Goal: Information Seeking & Learning: Find specific fact

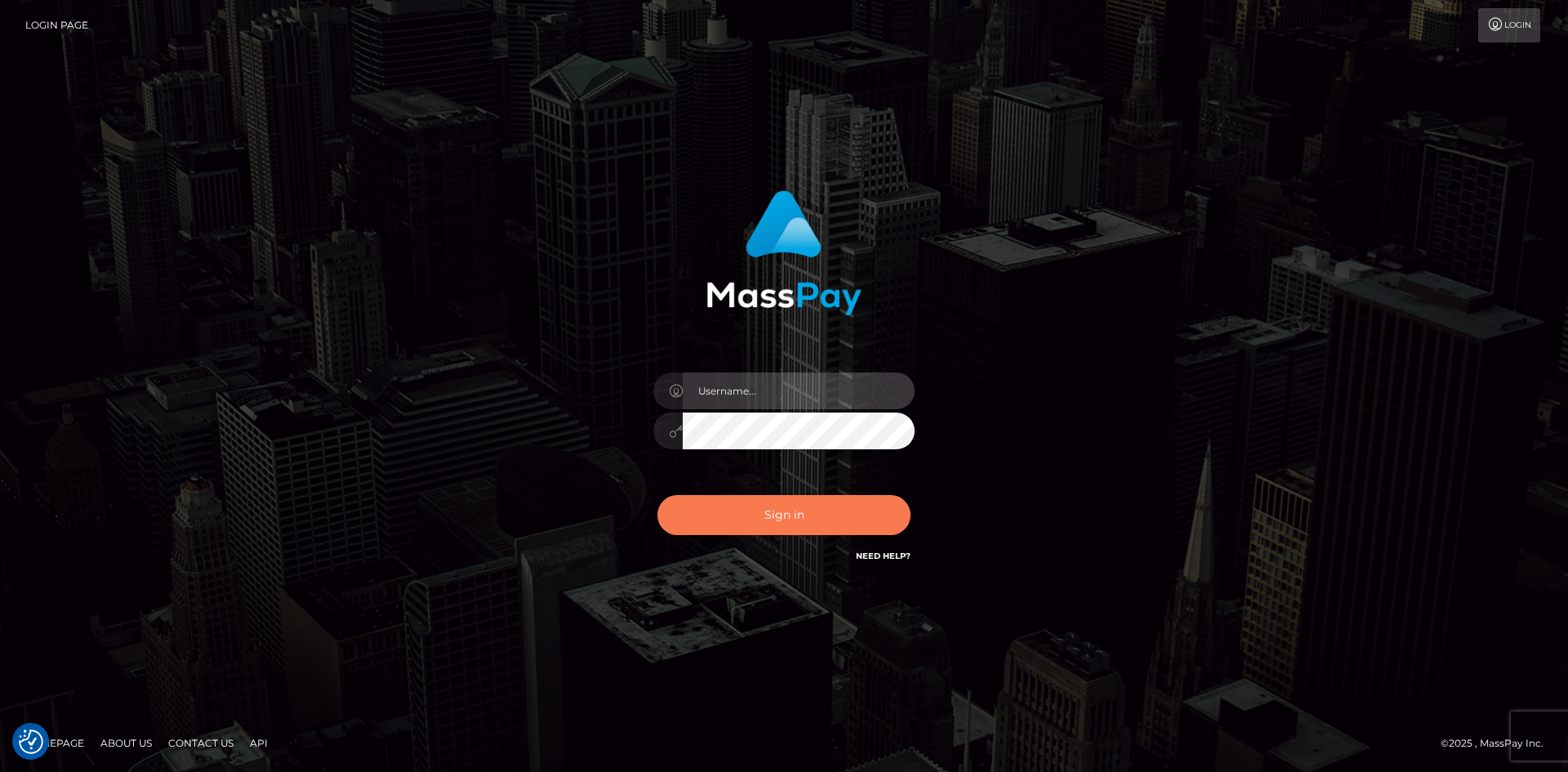
type input "alexstef"
click at [831, 505] on button "Sign in" at bounding box center [784, 514] width 253 height 40
type input "alexstef"
click at [773, 518] on button "Sign in" at bounding box center [784, 514] width 253 height 40
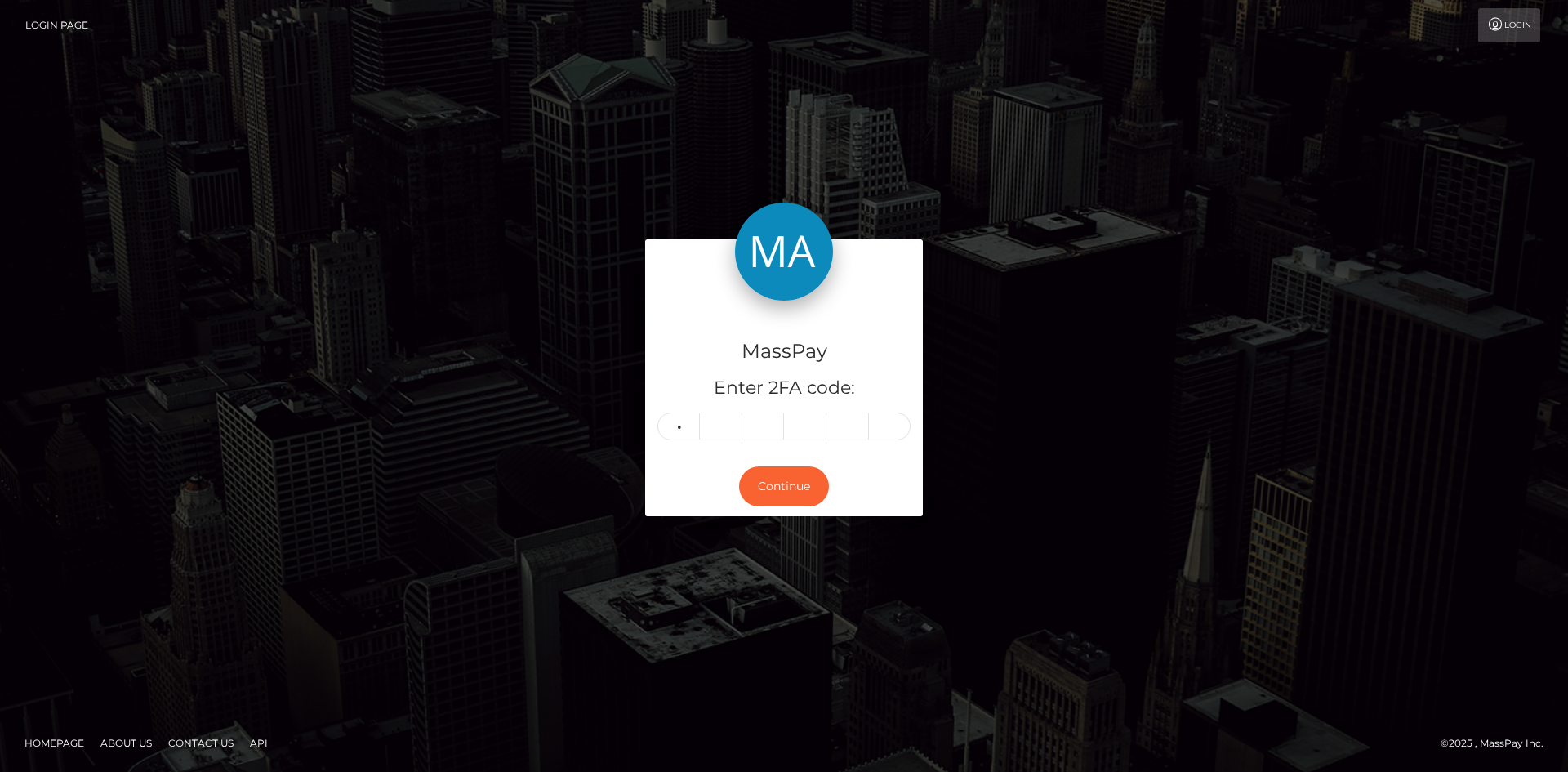
type input "9"
type input "7"
type input "2"
type input "1"
type input "6"
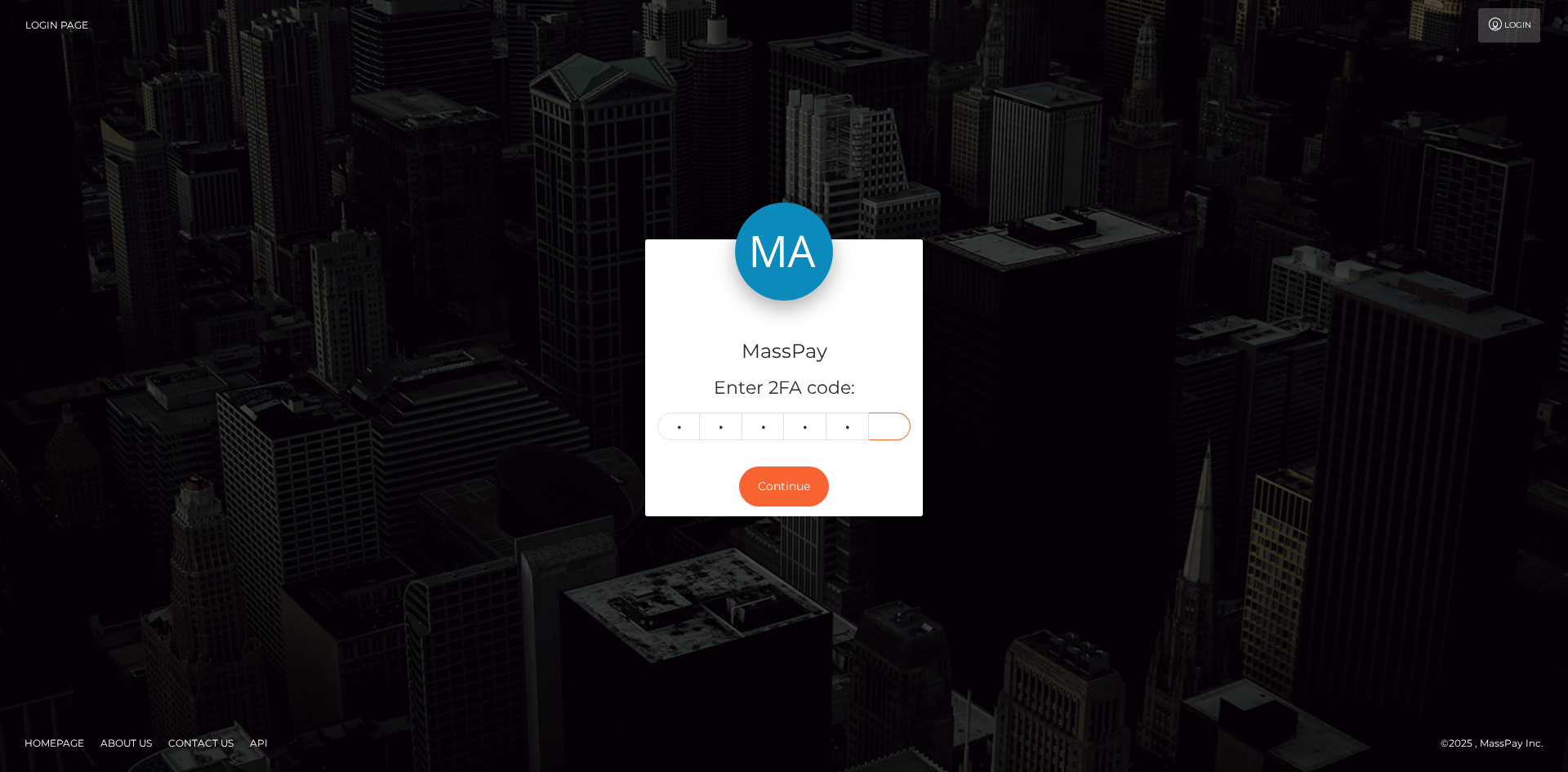
type input "5"
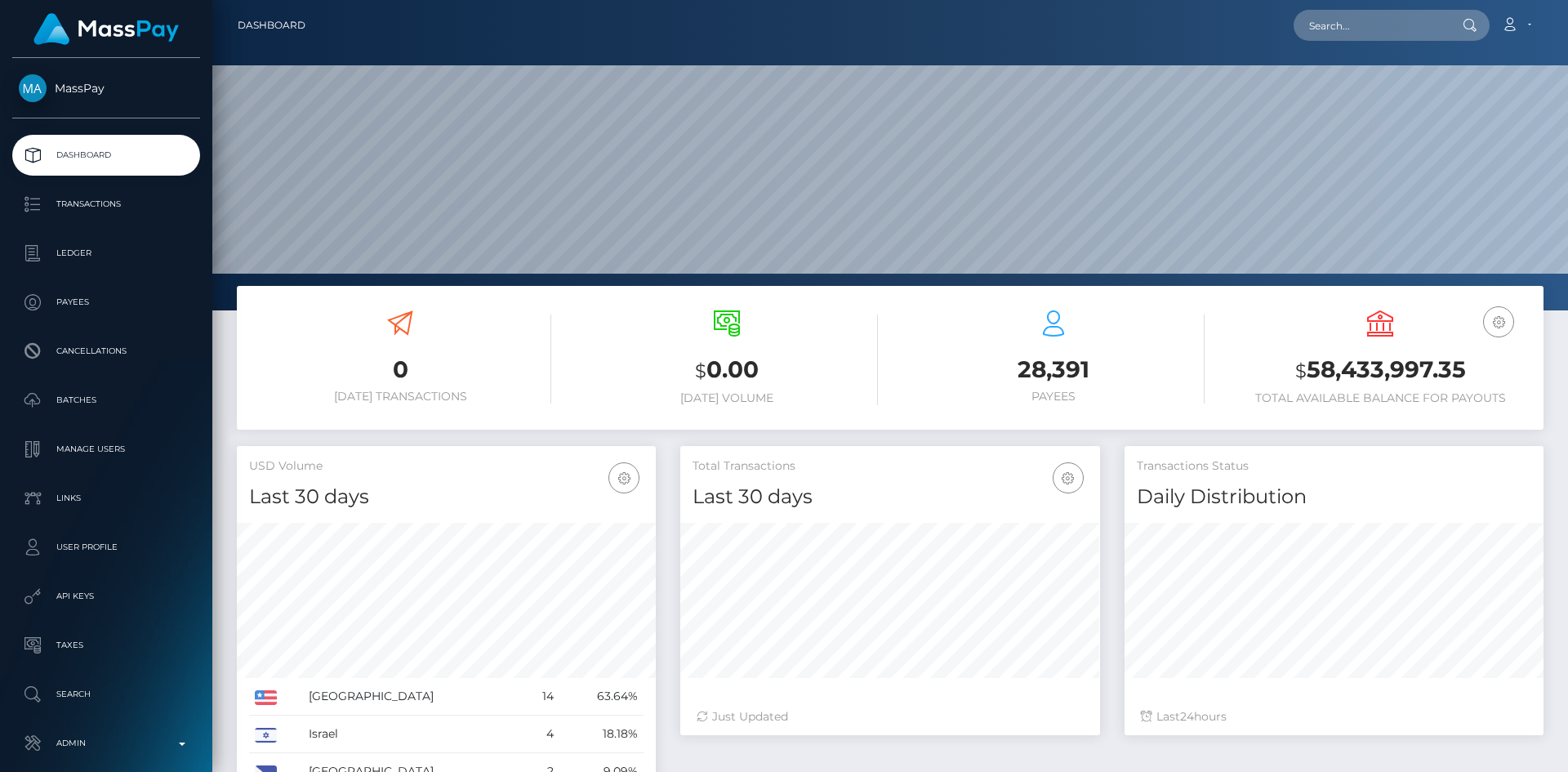
scroll to position [290, 420]
click at [1336, 19] on input "text" at bounding box center [1371, 25] width 154 height 31
paste input "msxmental@gmail.vom"
click at [1413, 31] on input "msxmental@gmail.vom" at bounding box center [1371, 25] width 154 height 31
paste input "c"
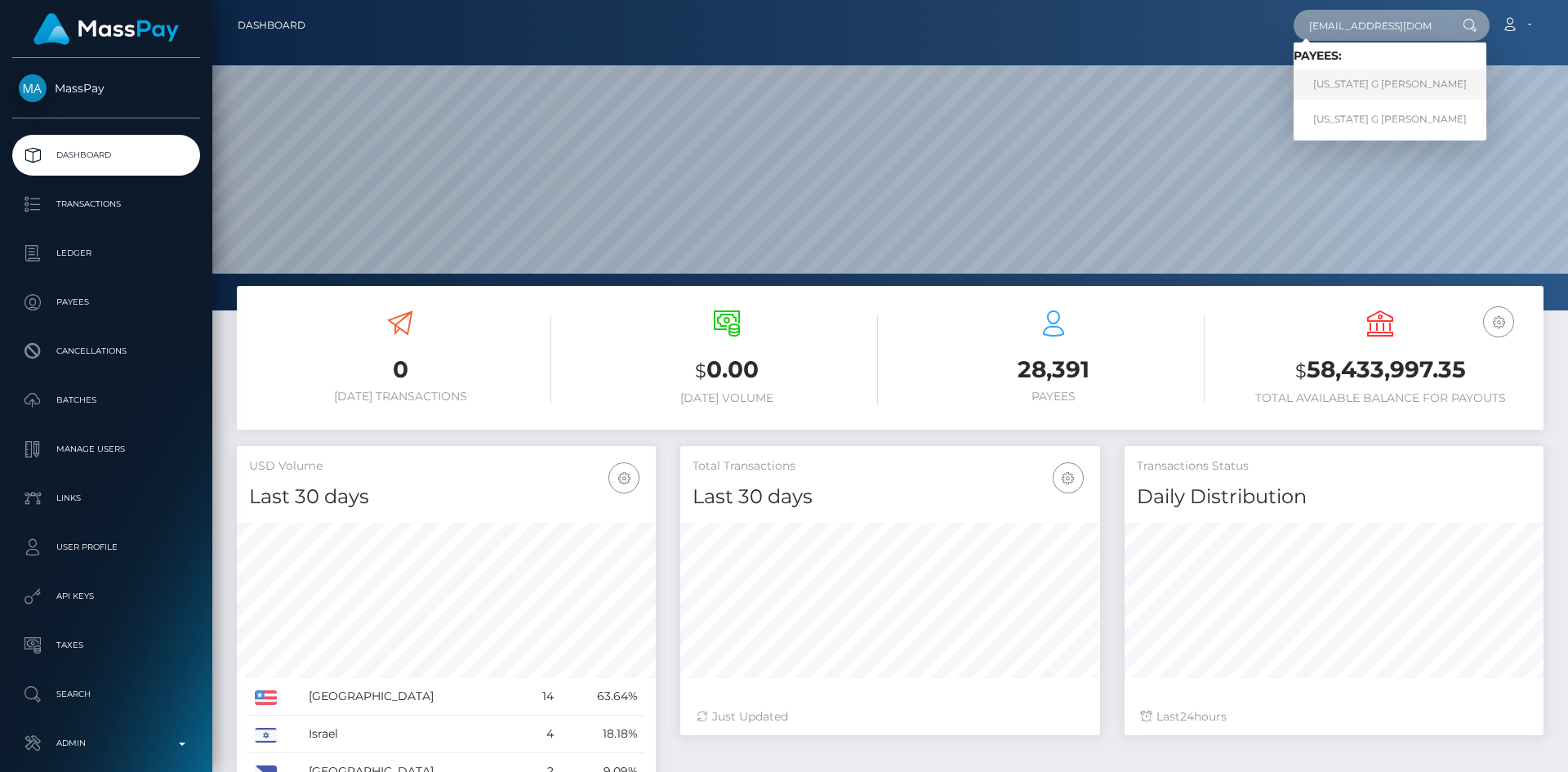
type input "msxmental@gmail.com"
click at [1356, 80] on link "MONTANA G MOTT" at bounding box center [1391, 84] width 193 height 30
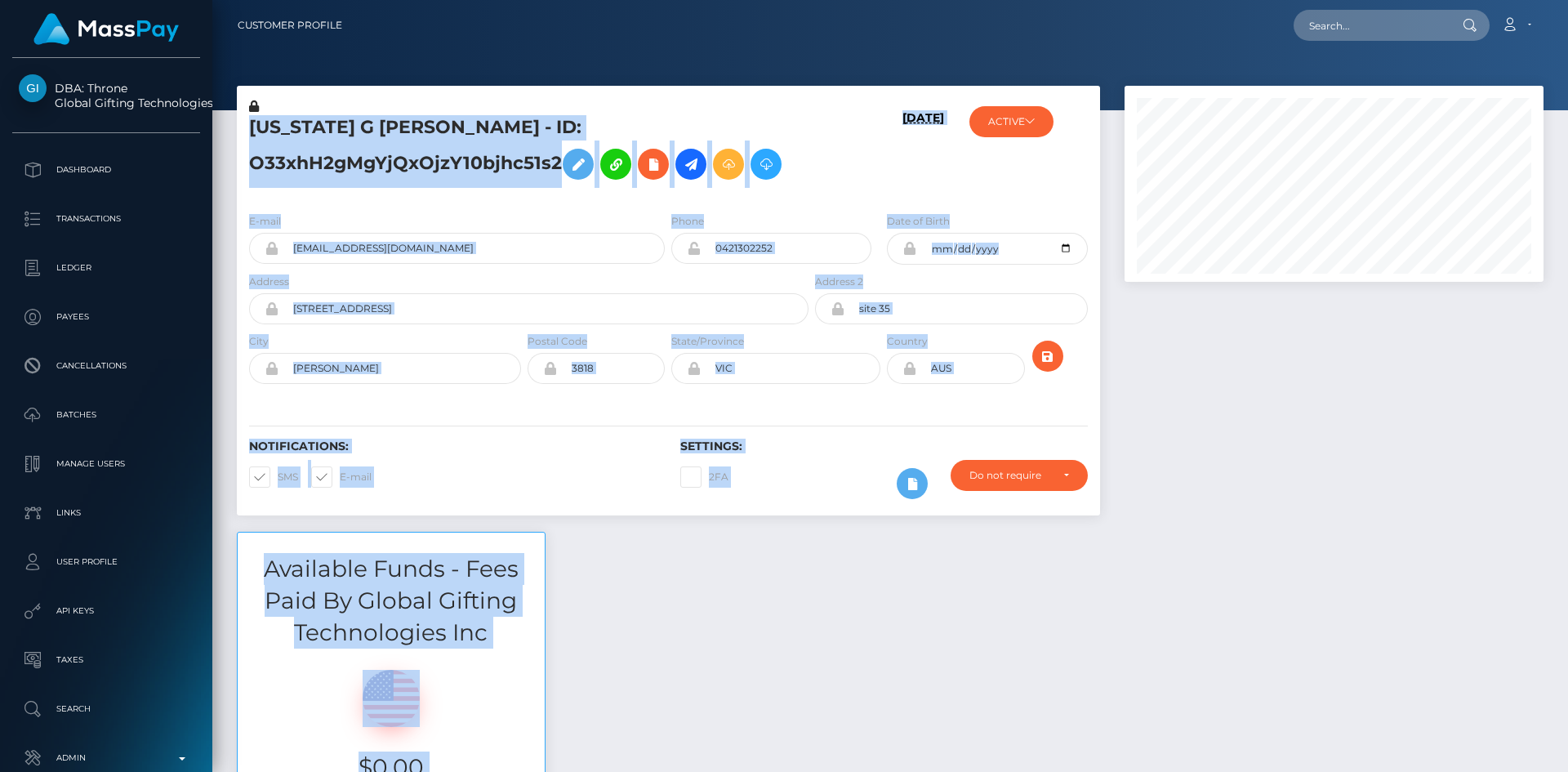
scroll to position [196, 420]
click at [1427, 400] on div at bounding box center [1334, 308] width 444 height 446
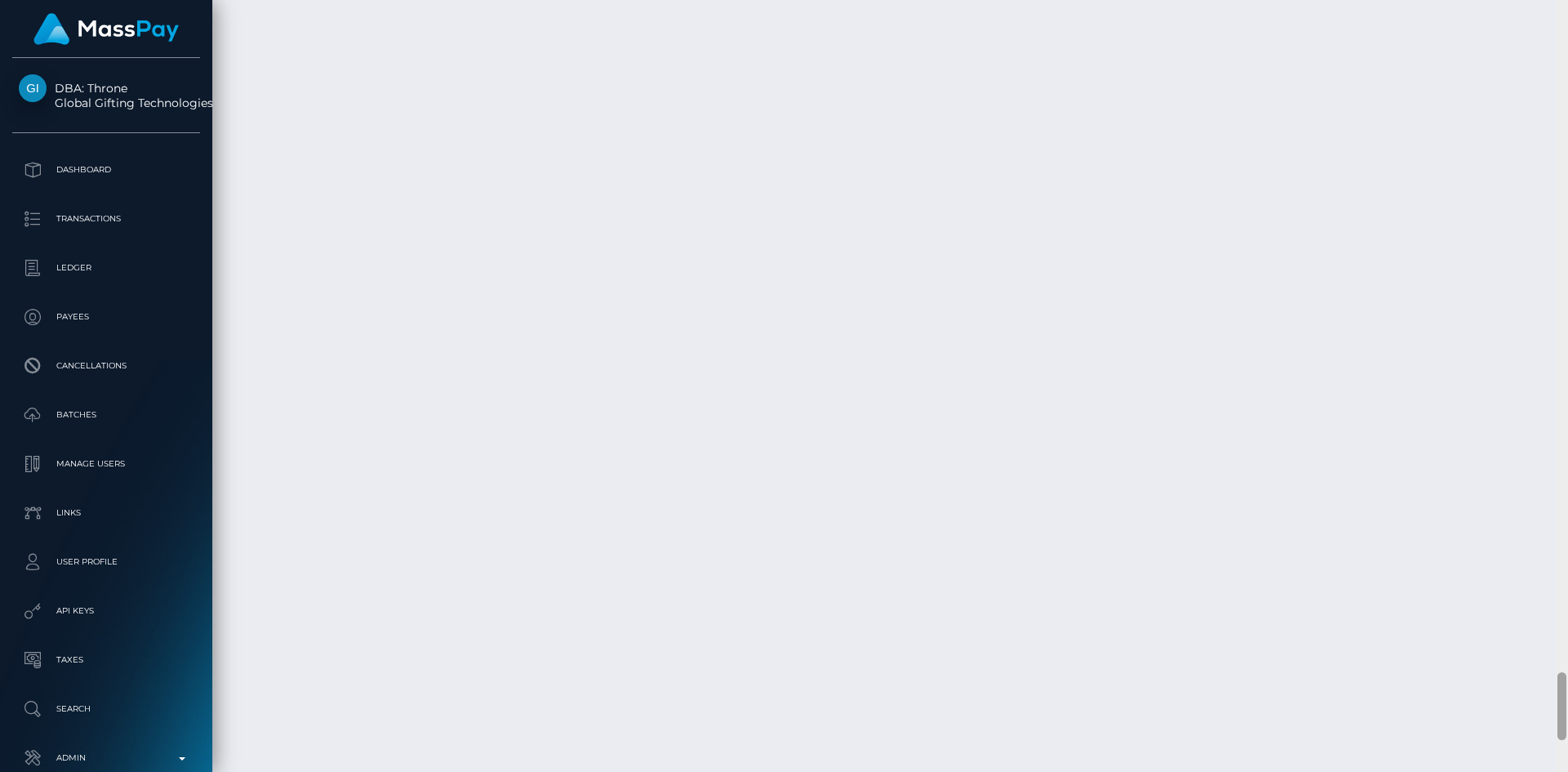
scroll to position [8017, 0]
drag, startPoint x: 1561, startPoint y: 52, endPoint x: 1555, endPoint y: 758, distance: 706.0
click at [1555, 758] on div "Customer Profile Loading... Loading..." at bounding box center [890, 386] width 1355 height 772
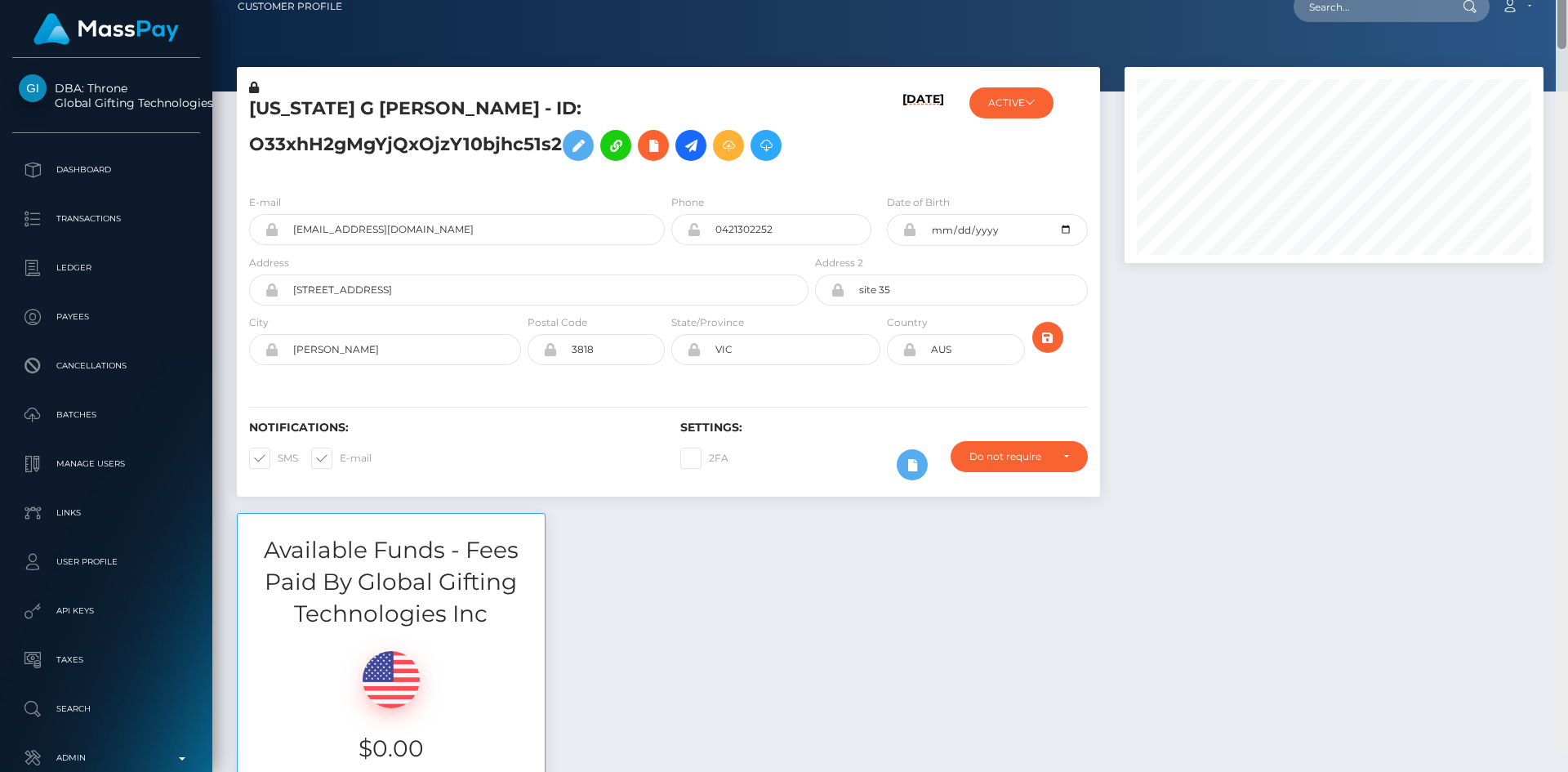
scroll to position [0, 0]
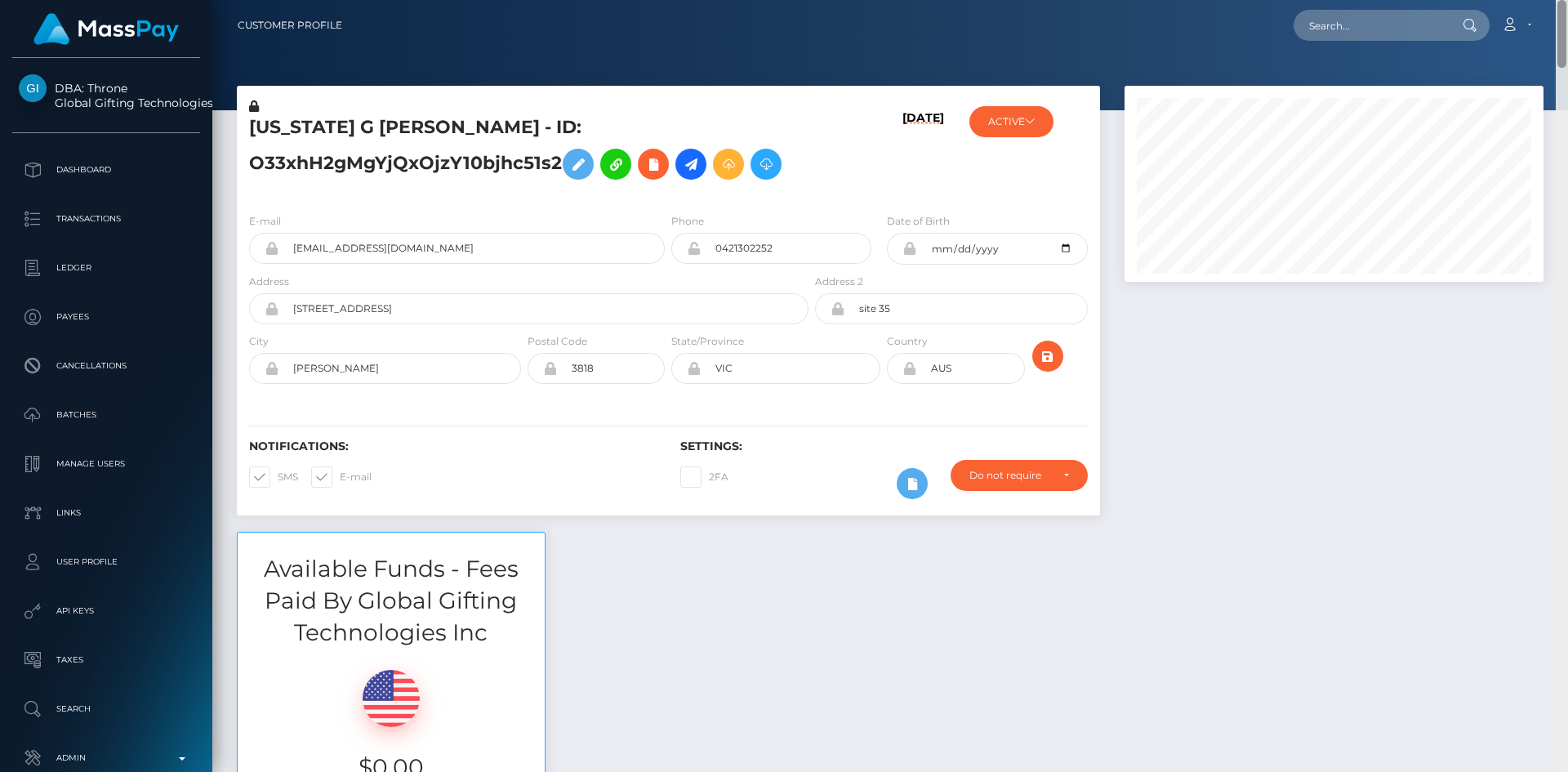
drag, startPoint x: 1566, startPoint y: 727, endPoint x: 1554, endPoint y: -11, distance: 738.1
click at [1554, 0] on html "DBA: Throne Global Gifting Technologies Inc Dashboard Transactions Ledger Payee…" at bounding box center [784, 386] width 1568 height 772
drag, startPoint x: 420, startPoint y: 124, endPoint x: 284, endPoint y: 116, distance: 136.2
click at [256, 126] on h5 "MONTANA G MOTT - ID: O33xhH2gMgYjQxOjzY10bjhc51s2" at bounding box center [524, 151] width 550 height 73
copy h5 "MONTANA G MOTT"
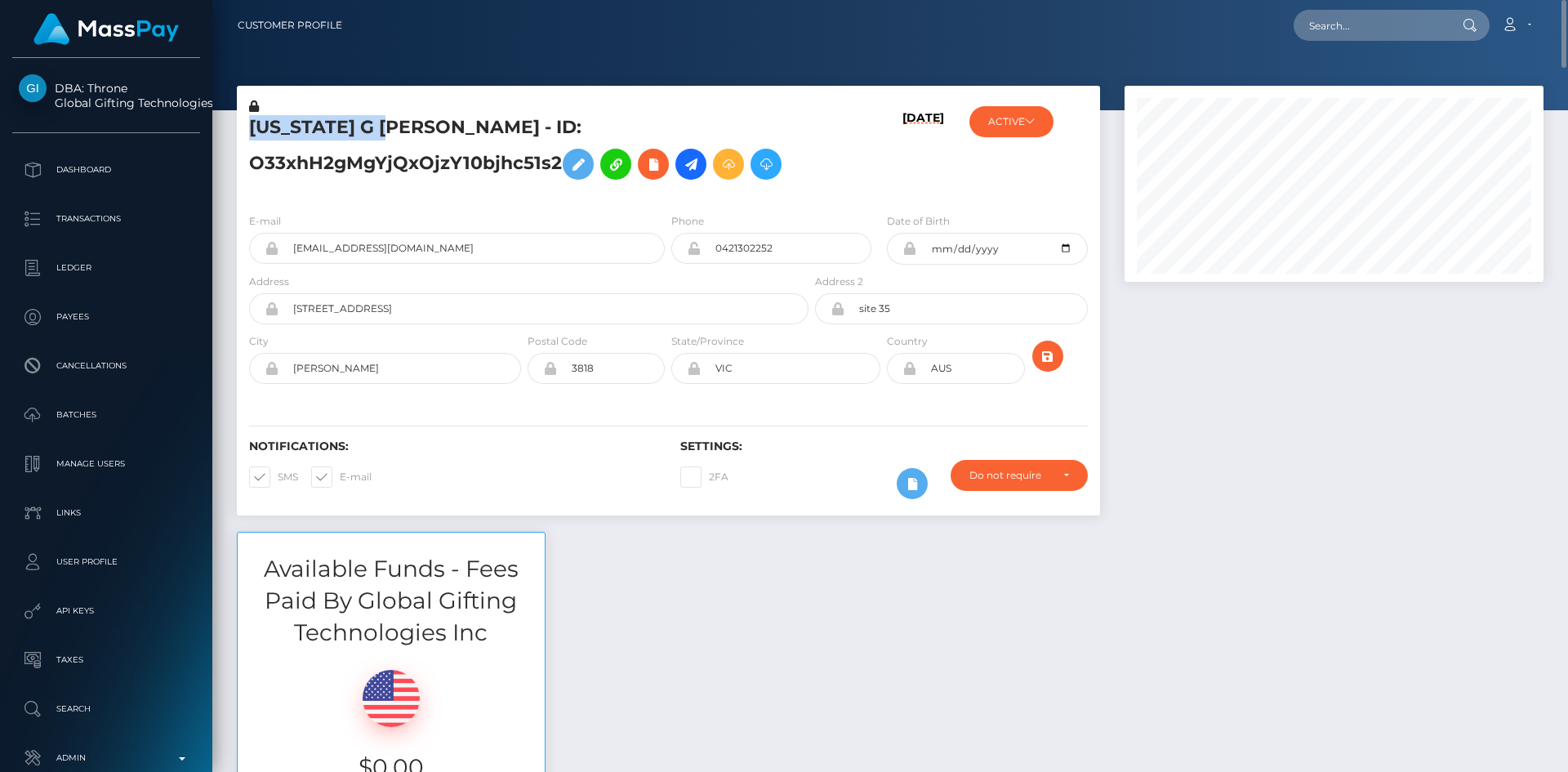
click at [298, 124] on h5 "MONTANA G MOTT - ID: O33xhH2gMgYjQxOjzY10bjhc51s2" at bounding box center [524, 151] width 550 height 73
copy h5 "MONTANA G MOTT"
click at [304, 128] on h5 "MONTANA G MOTT - ID: O33xhH2gMgYjQxOjzY10bjhc51s2" at bounding box center [524, 151] width 550 height 73
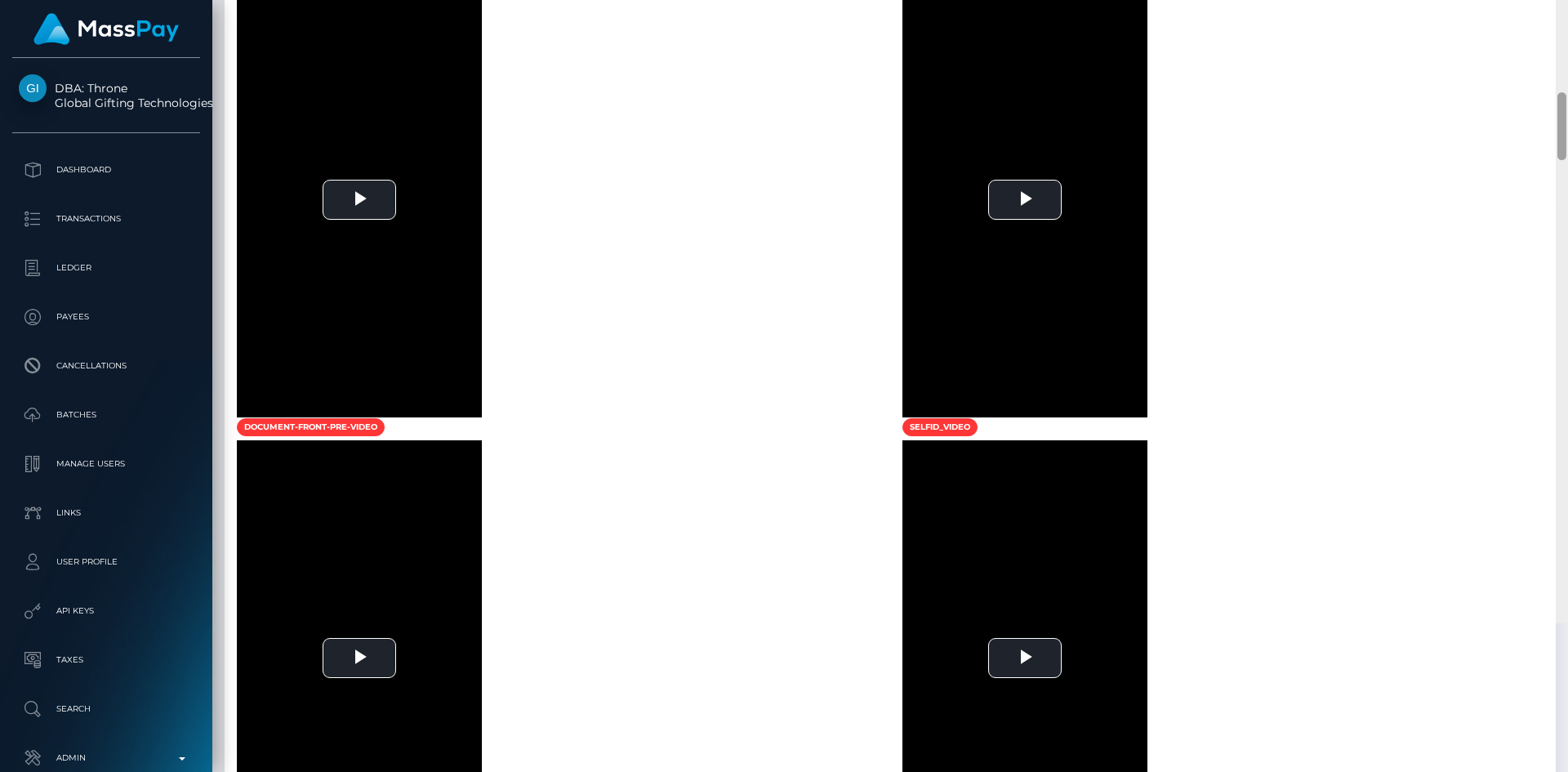
scroll to position [2983, 0]
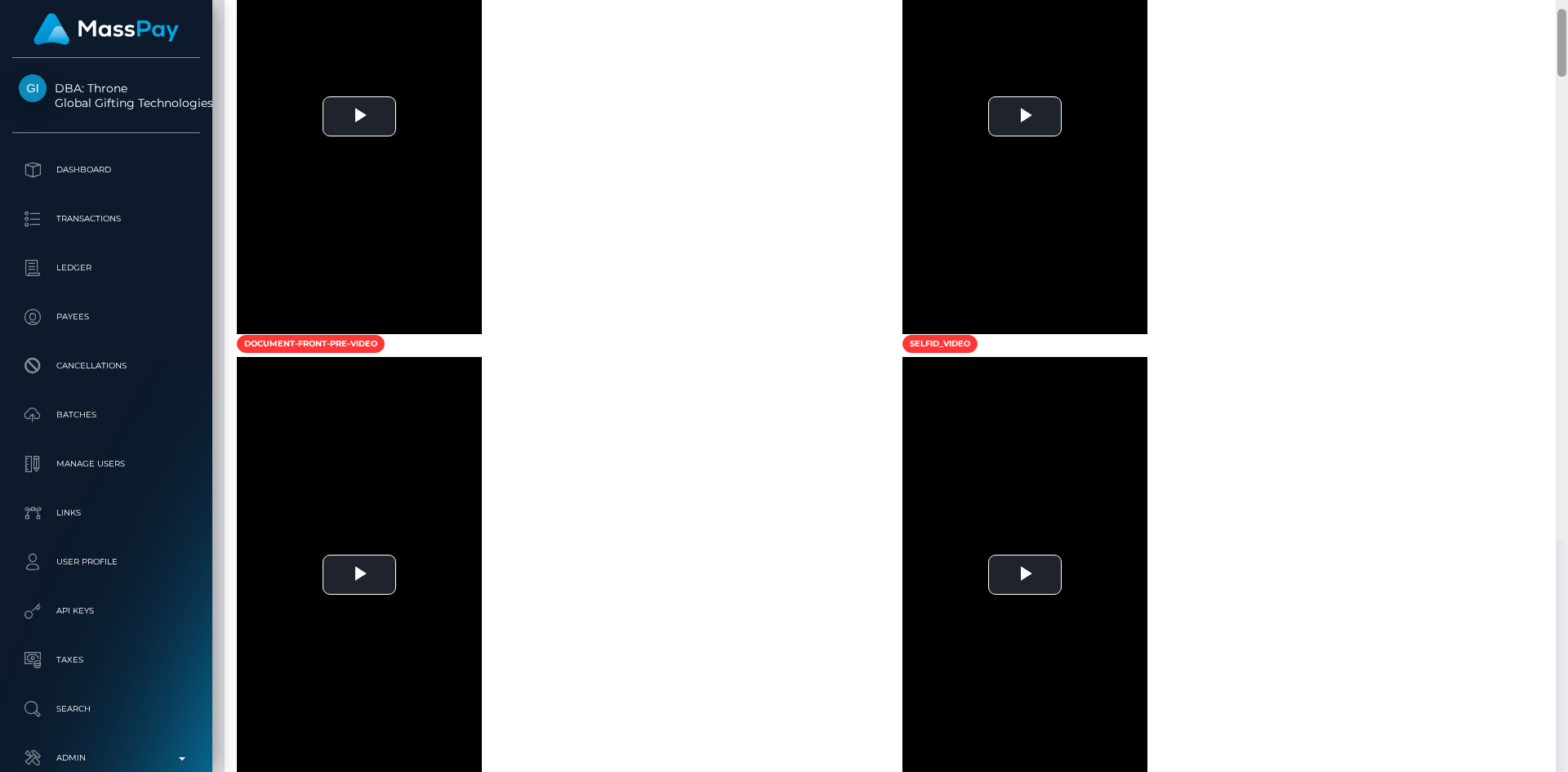
drag, startPoint x: 1560, startPoint y: 40, endPoint x: 1554, endPoint y: 295, distance: 255.1
click at [1554, 295] on div "Customer Profile Loading... Loading..." at bounding box center [890, 386] width 1355 height 772
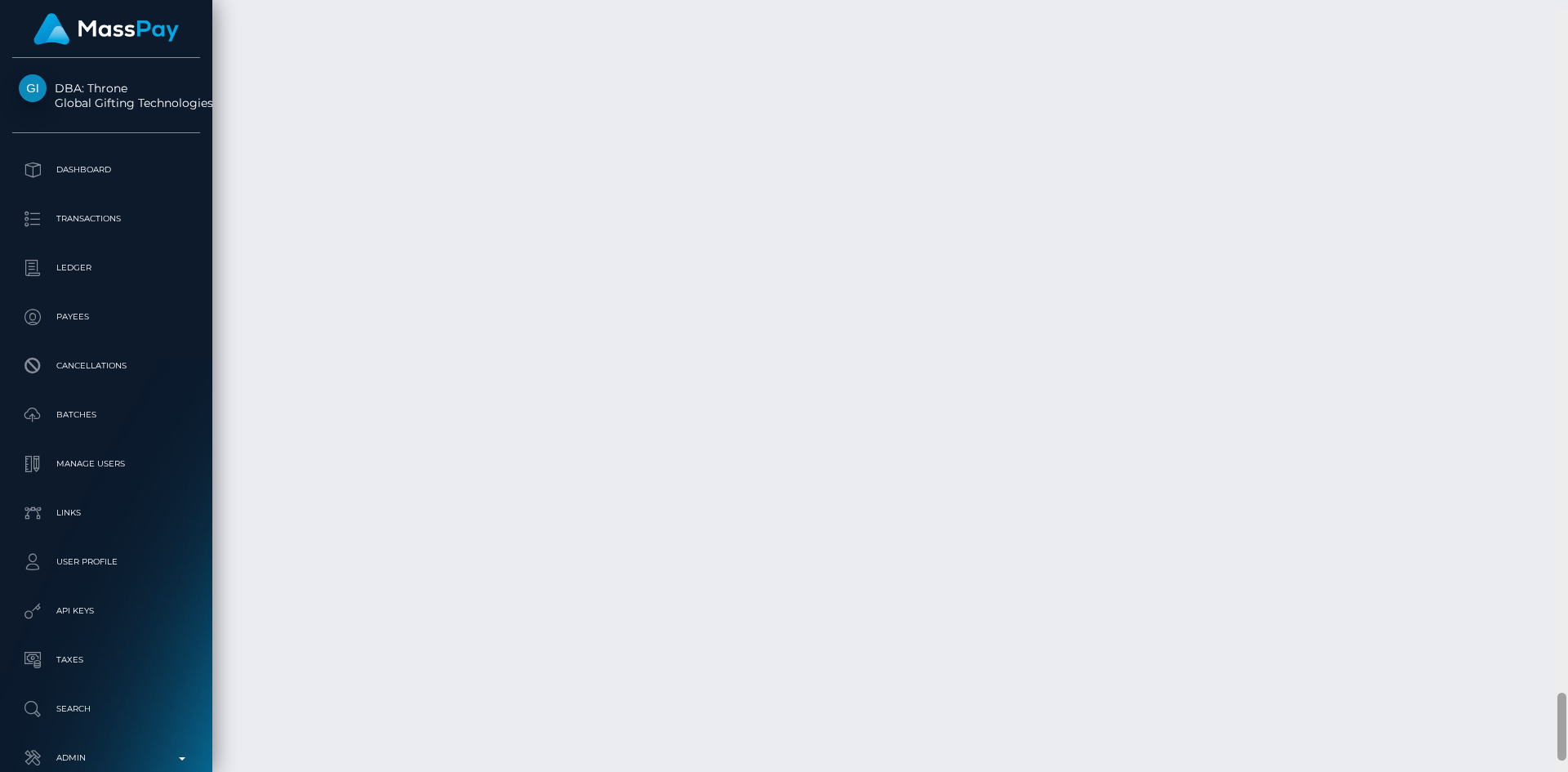
scroll to position [7791, 0]
drag, startPoint x: 1559, startPoint y: 275, endPoint x: 1542, endPoint y: 697, distance: 422.3
click at [1542, 697] on div "Customer Profile Loading... Loading..." at bounding box center [890, 386] width 1355 height 772
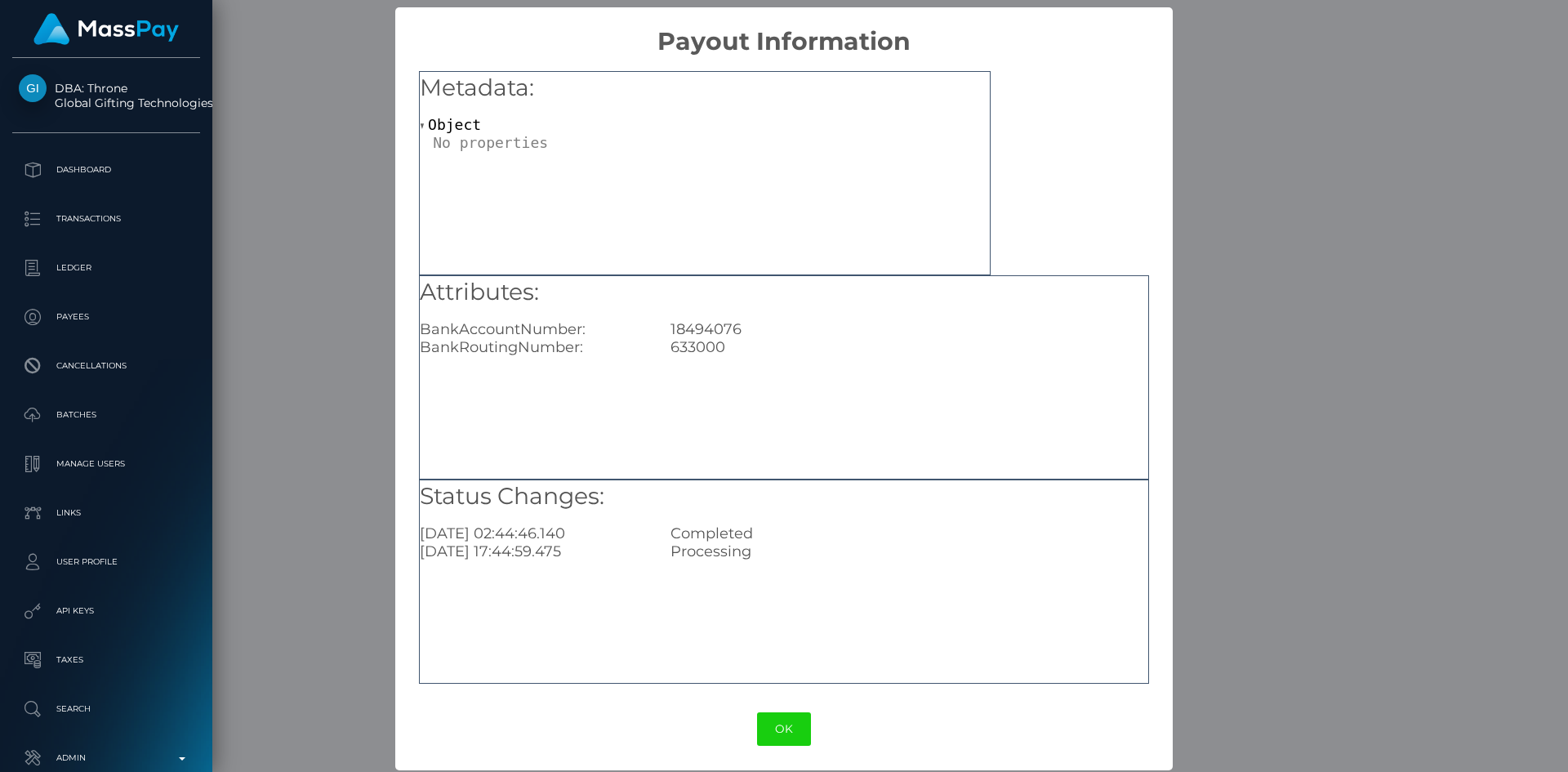
click at [697, 327] on div "18494076" at bounding box center [908, 330] width 501 height 18
copy div "18494076"
click at [330, 208] on div "× Payout Information Metadata: Object Attributes: BankAccountNumber: 18494076 B…" at bounding box center [784, 386] width 1568 height 772
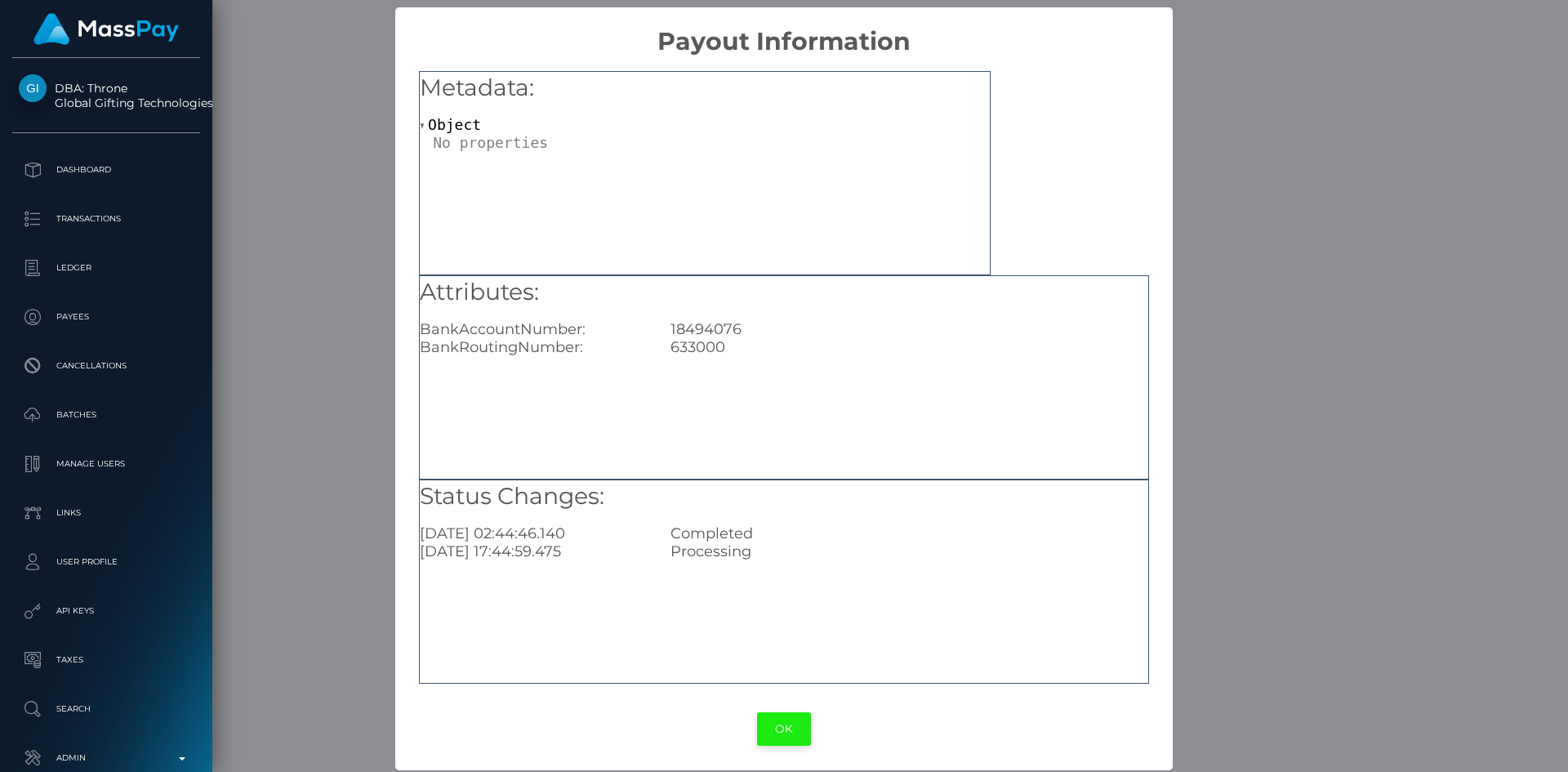
click at [768, 738] on button "OK" at bounding box center [784, 729] width 54 height 34
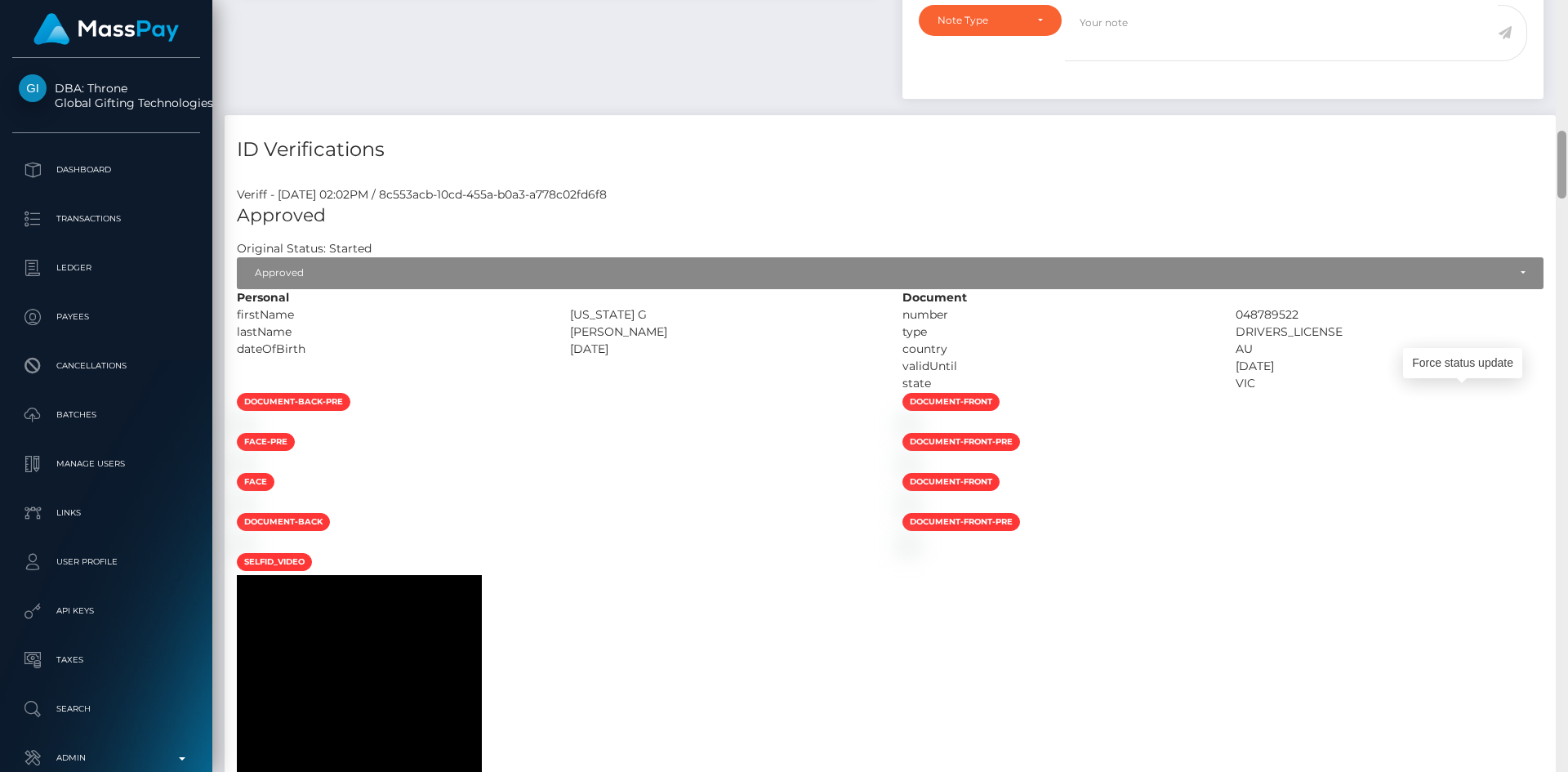
scroll to position [1672, 0]
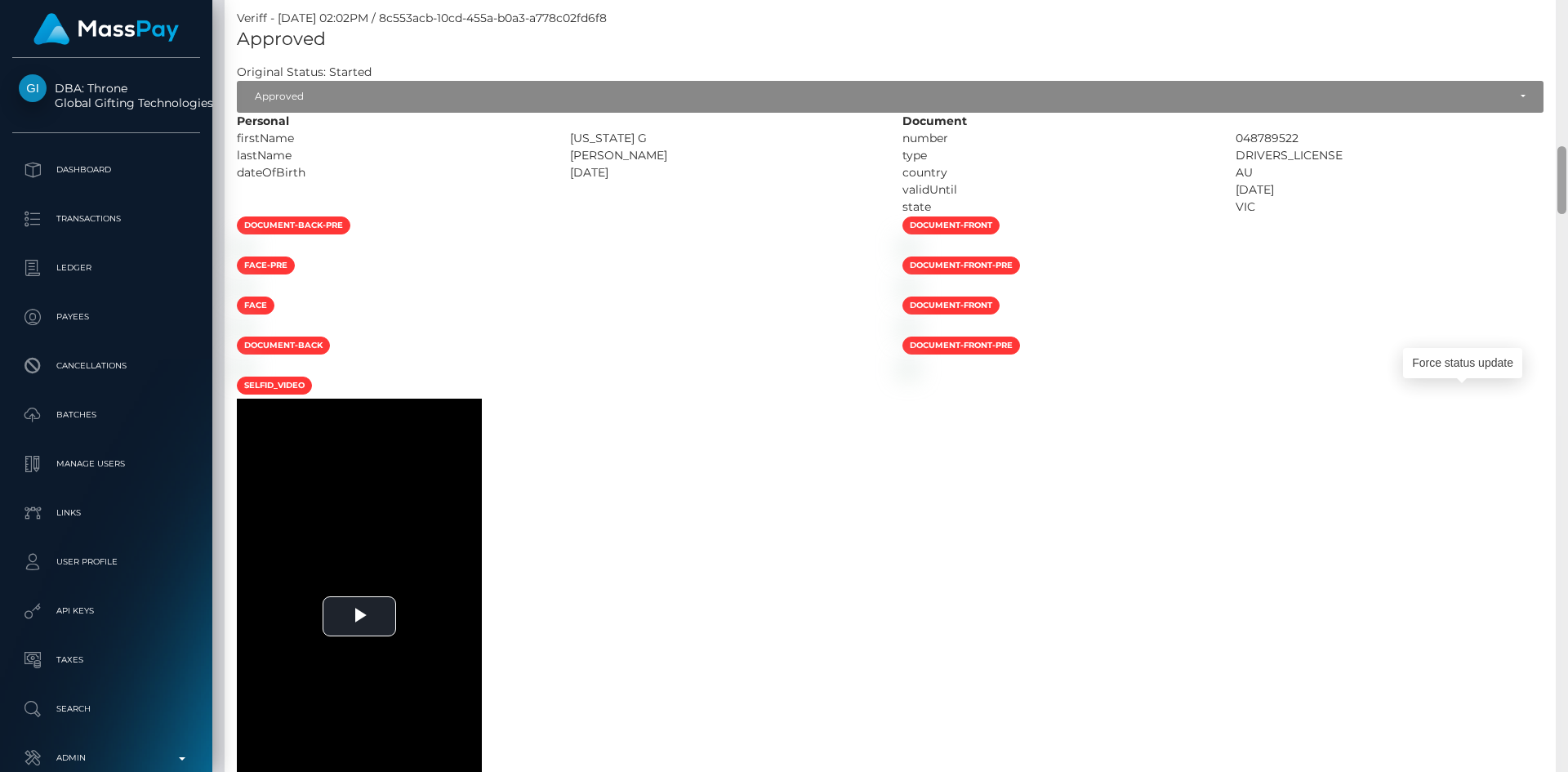
drag, startPoint x: 1565, startPoint y: 707, endPoint x: 1564, endPoint y: 174, distance: 533.0
click at [1564, 174] on div at bounding box center [1561, 180] width 9 height 68
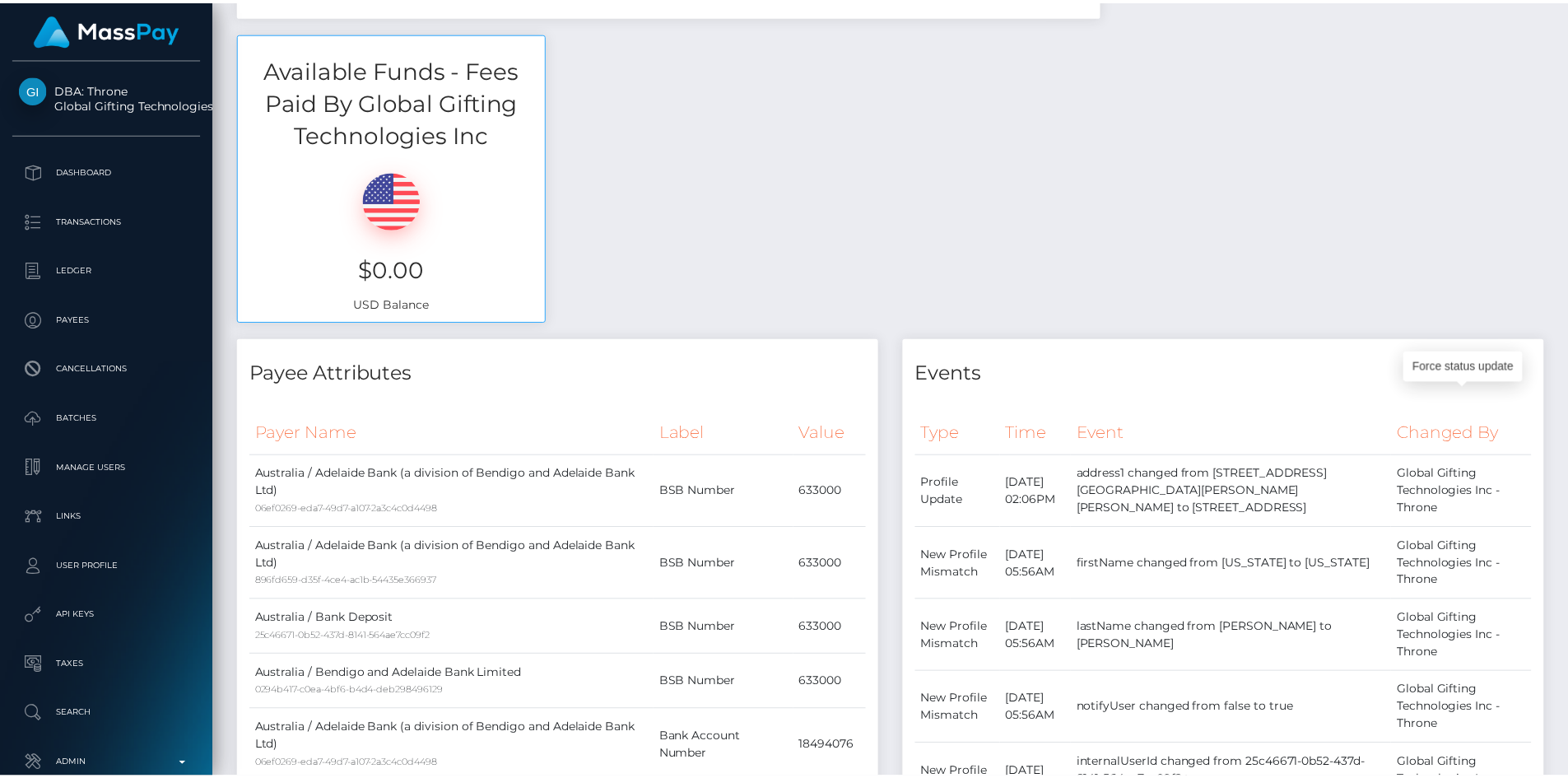
scroll to position [0, 0]
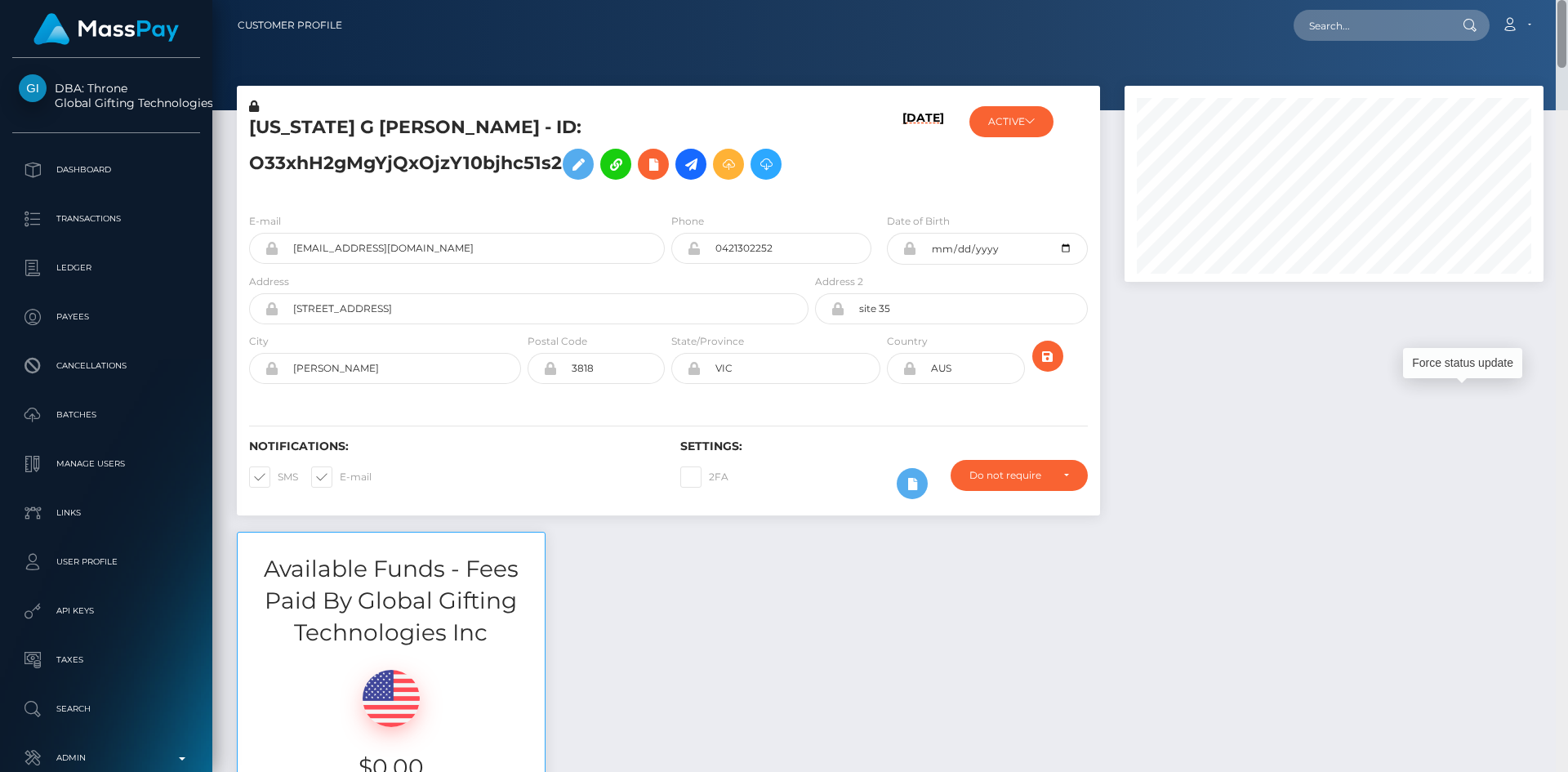
drag, startPoint x: 1560, startPoint y: 182, endPoint x: 1561, endPoint y: -20, distance: 202.0
click at [1561, 0] on html "DBA: Throne Global Gifting Technologies Inc Dashboard Transactions Ledger Payee…" at bounding box center [784, 386] width 1568 height 772
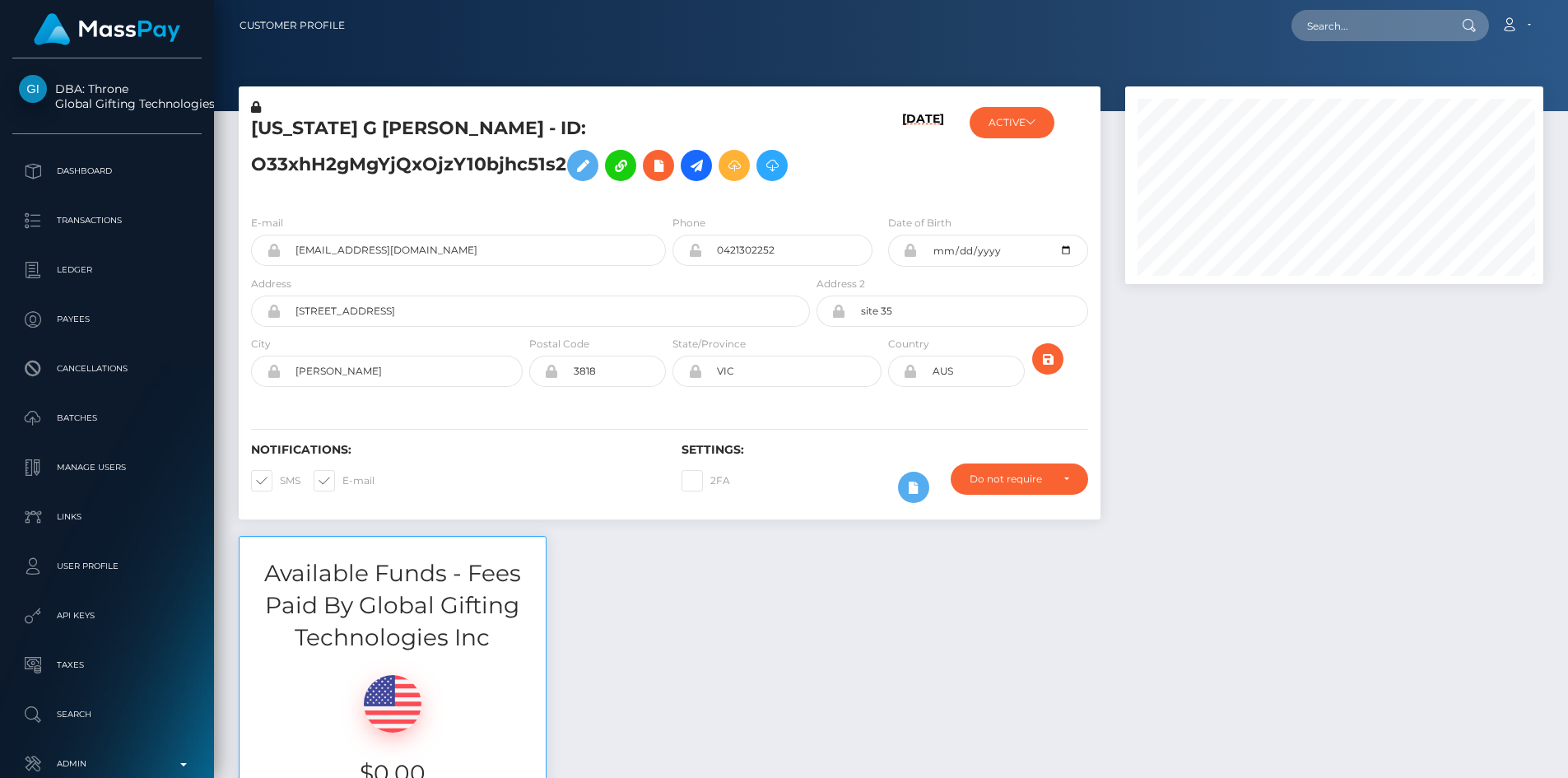
scroll to position [823198, 822787]
